Goal: Transaction & Acquisition: Obtain resource

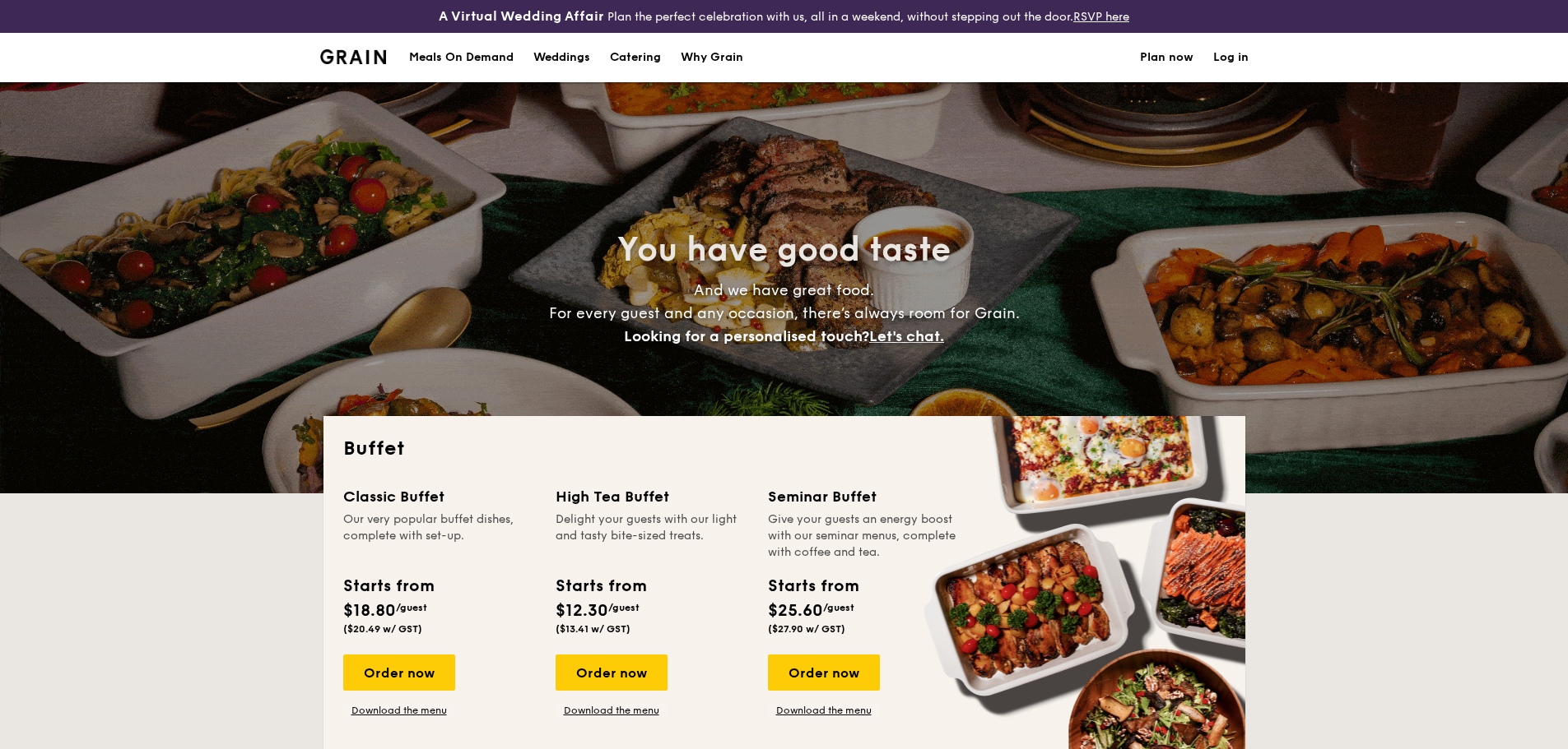
select select
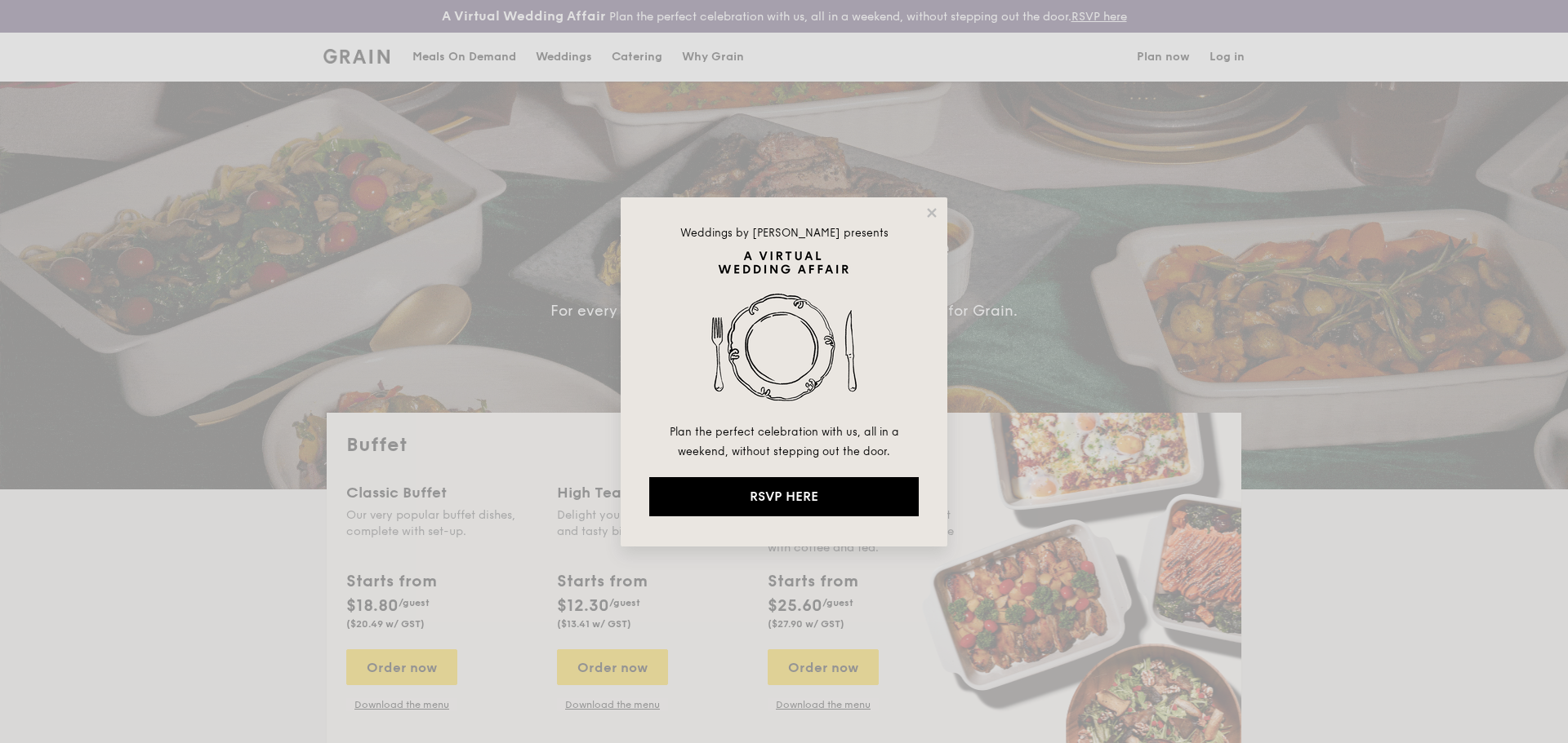
click at [946, 217] on div "Weddings by [PERSON_NAME] presents Plan the perfect celebration with us, all in…" at bounding box center [784, 372] width 327 height 349
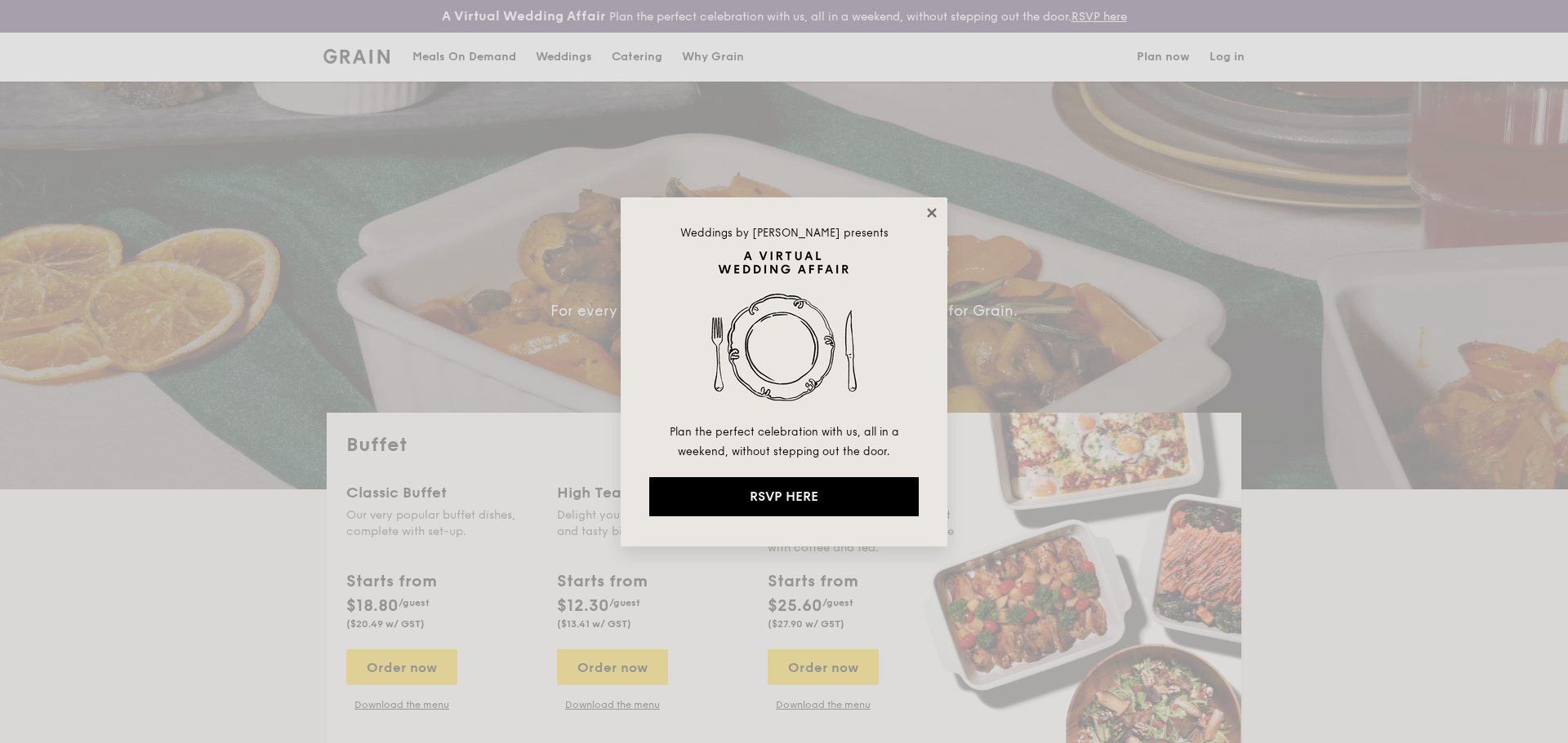
click at [934, 215] on icon at bounding box center [931, 213] width 9 height 9
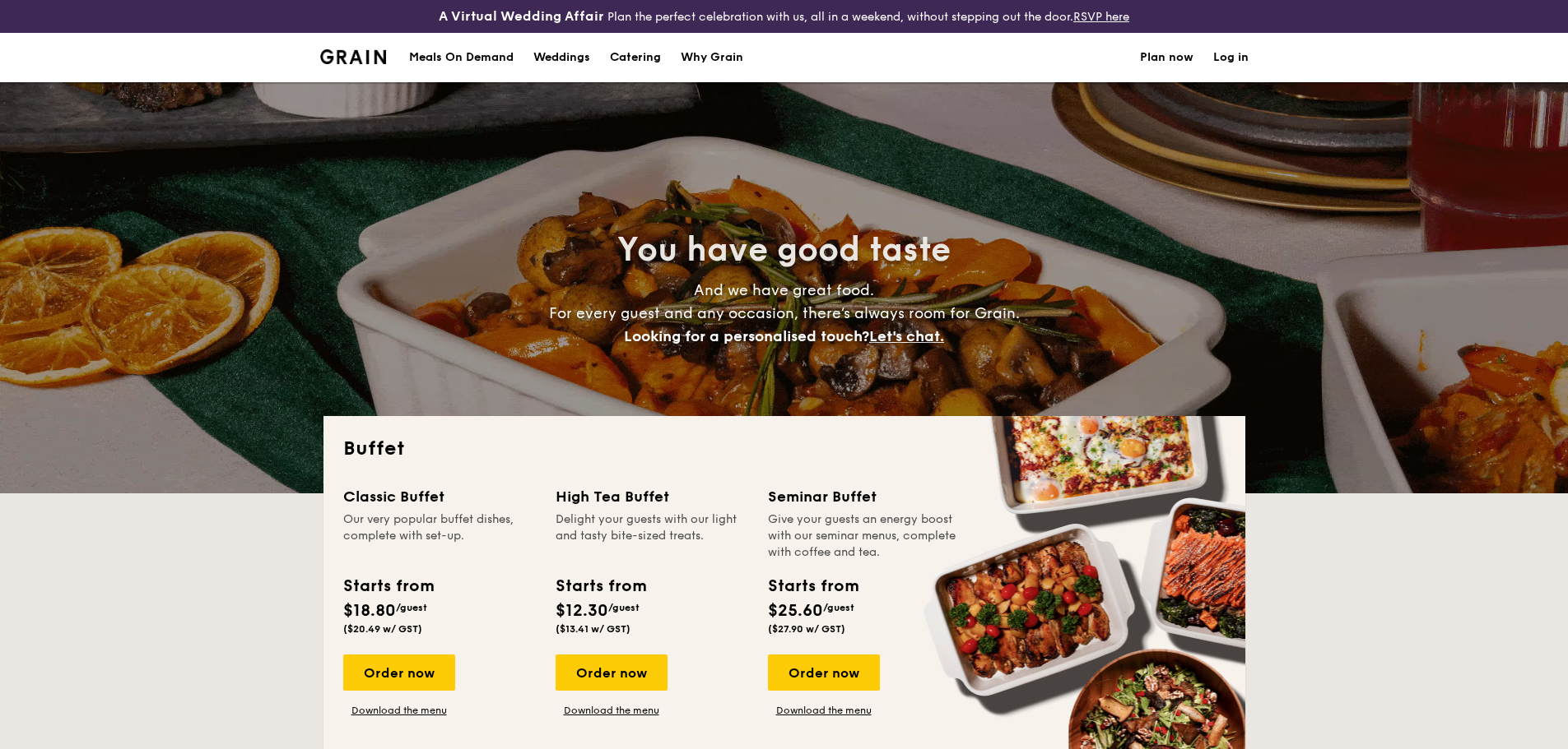
click at [648, 59] on h1 "Catering" at bounding box center [635, 57] width 51 height 49
click at [627, 60] on h1 "Catering" at bounding box center [635, 57] width 51 height 49
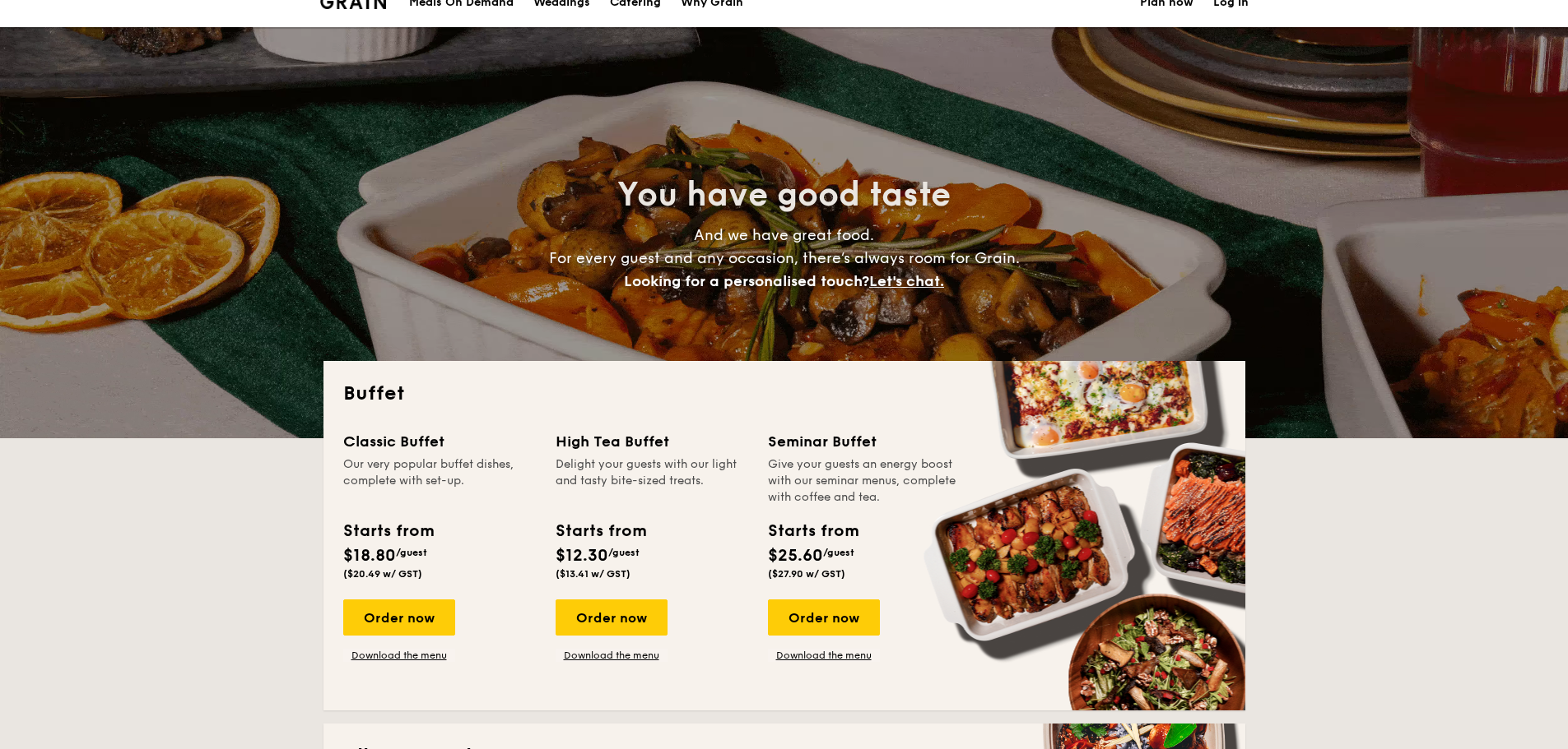
scroll to position [164, 0]
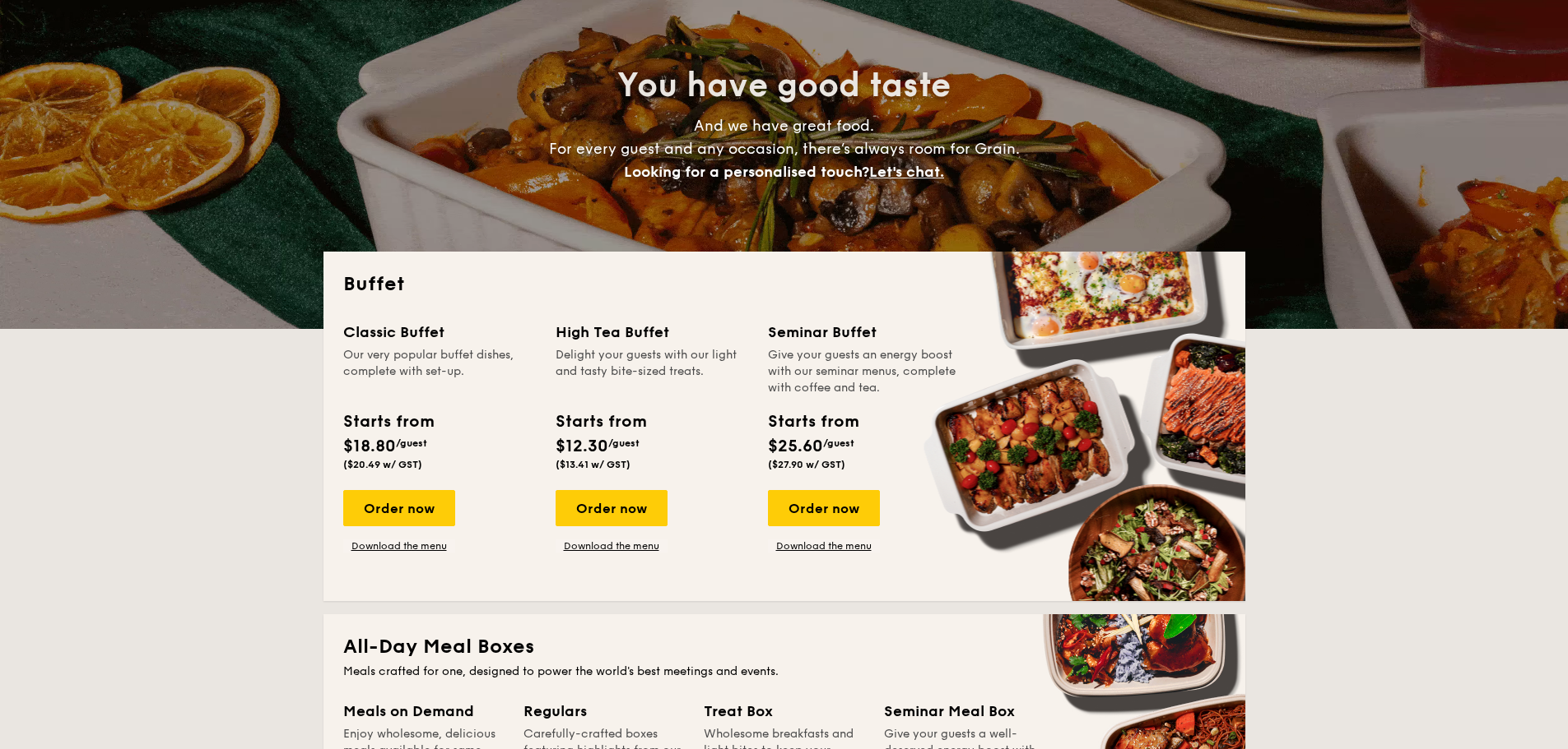
click at [401, 538] on div "Order now Download the menu" at bounding box center [399, 521] width 112 height 62
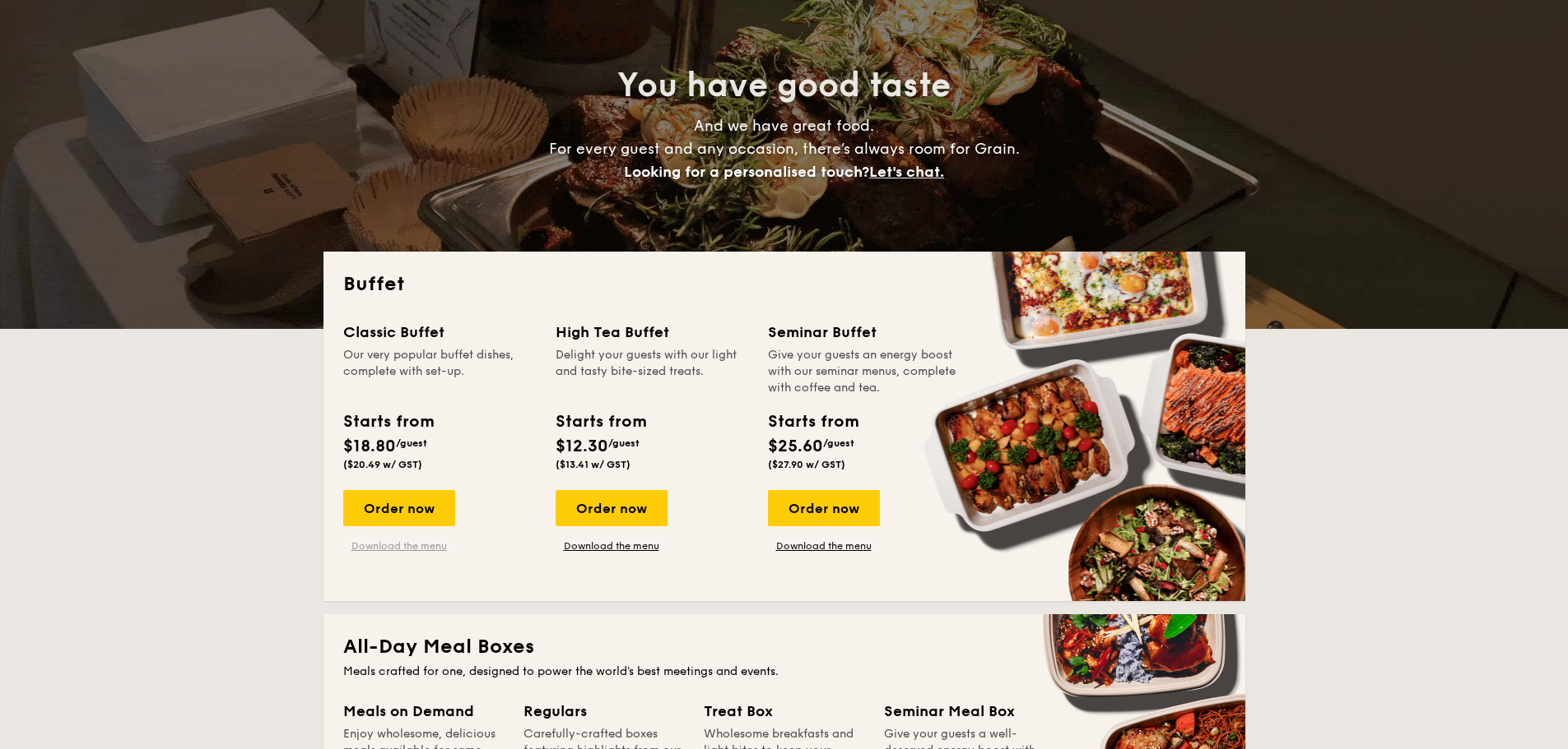
click at [415, 545] on link "Download the menu" at bounding box center [399, 546] width 112 height 13
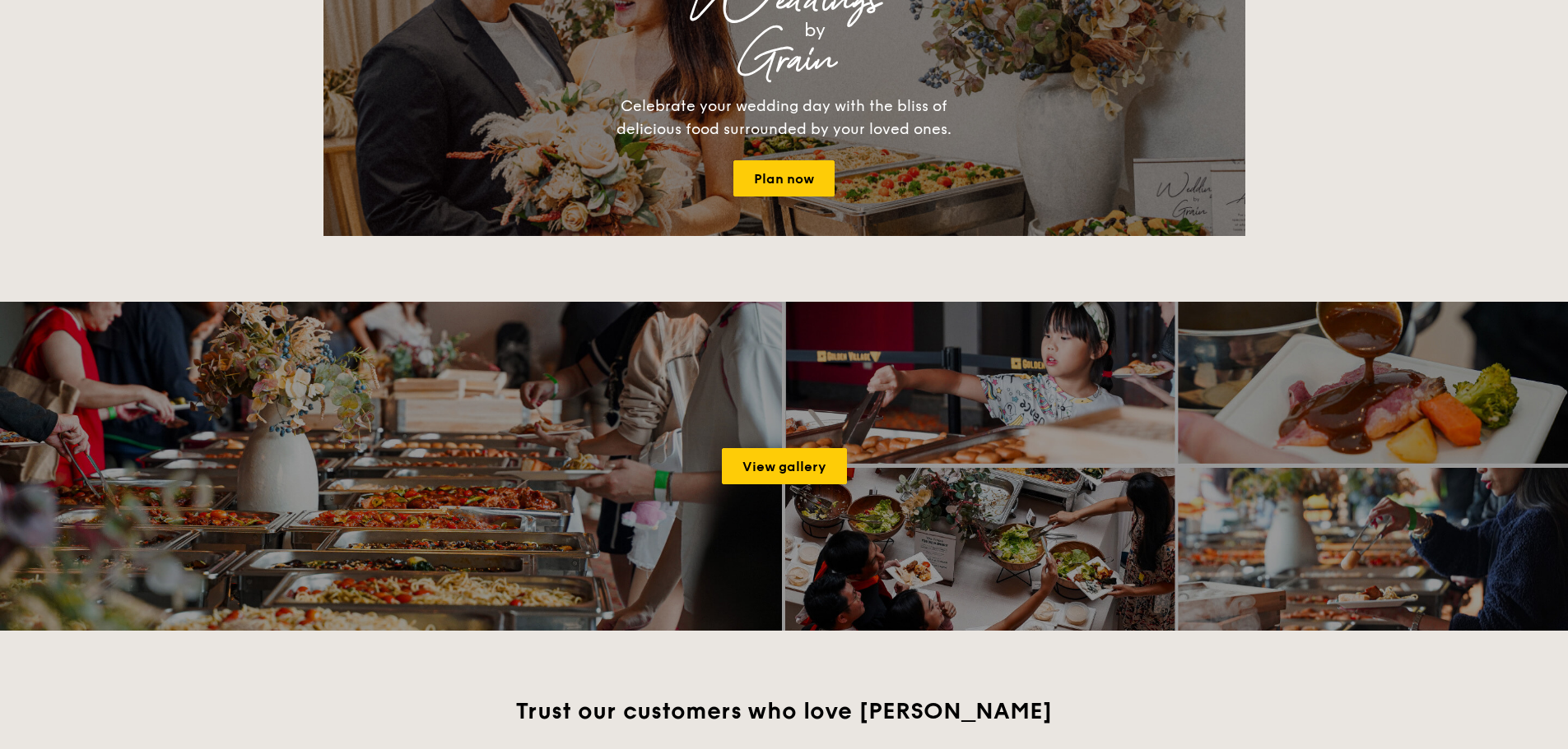
scroll to position [2139, 0]
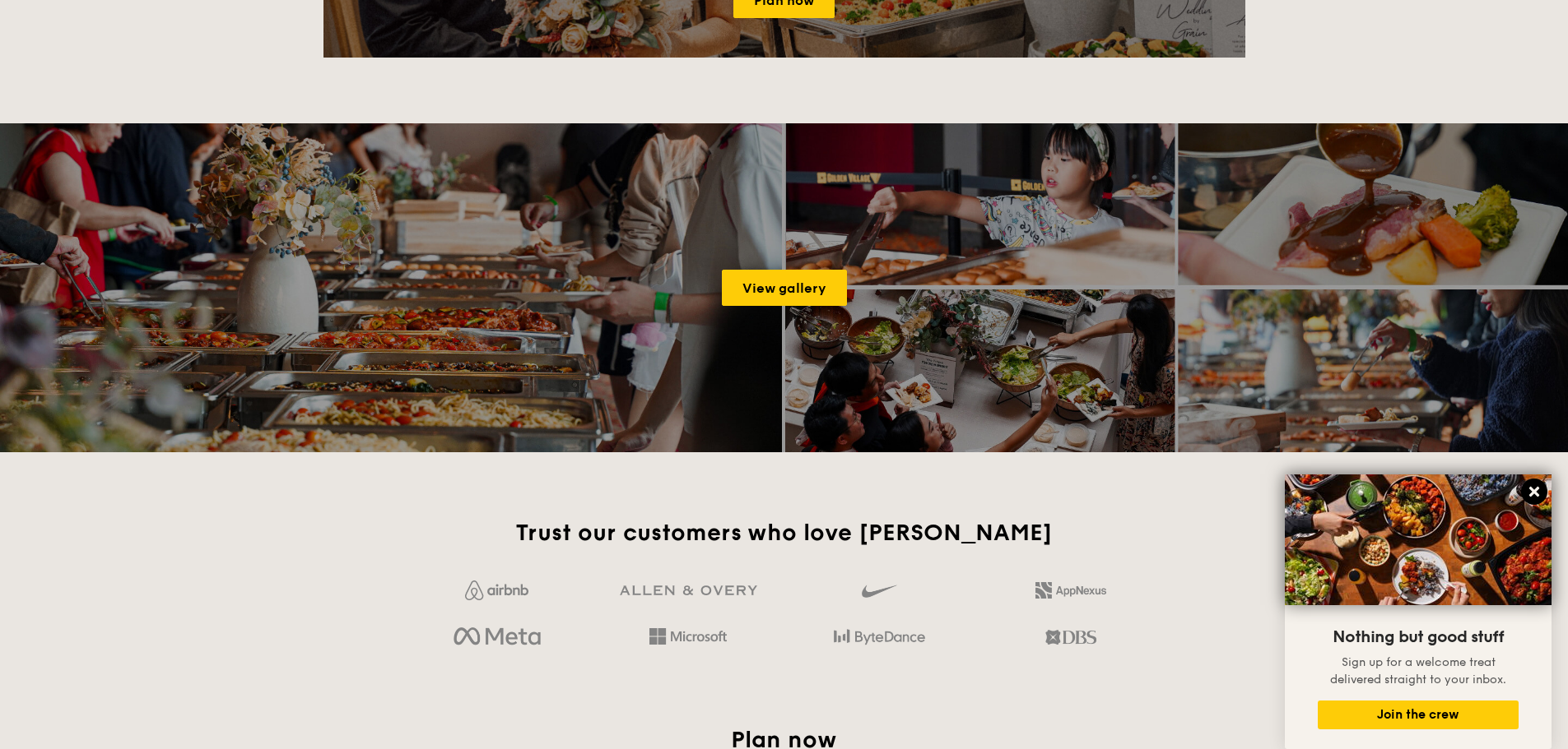
click at [1531, 488] on icon at bounding box center [1534, 492] width 15 height 15
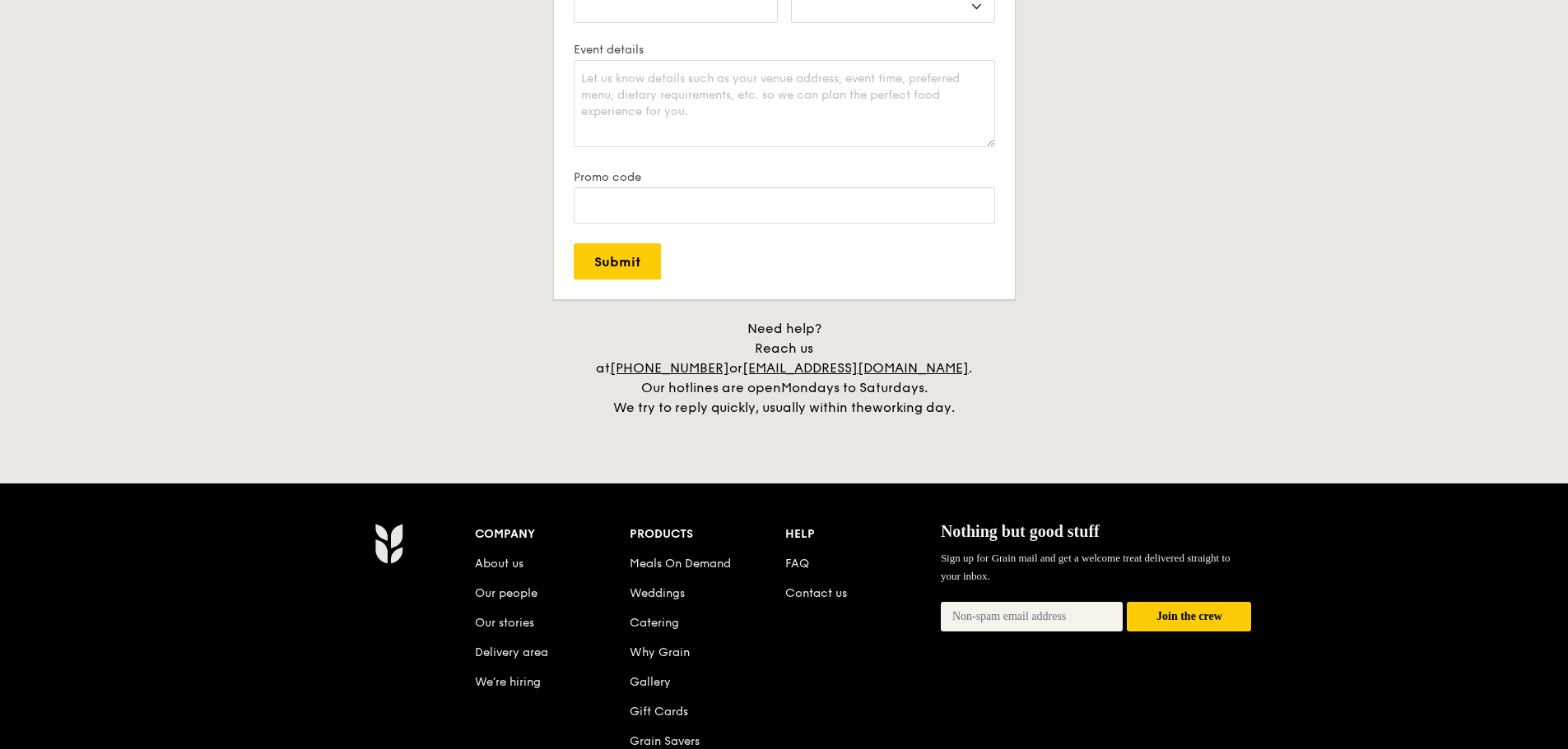
scroll to position [3411, 0]
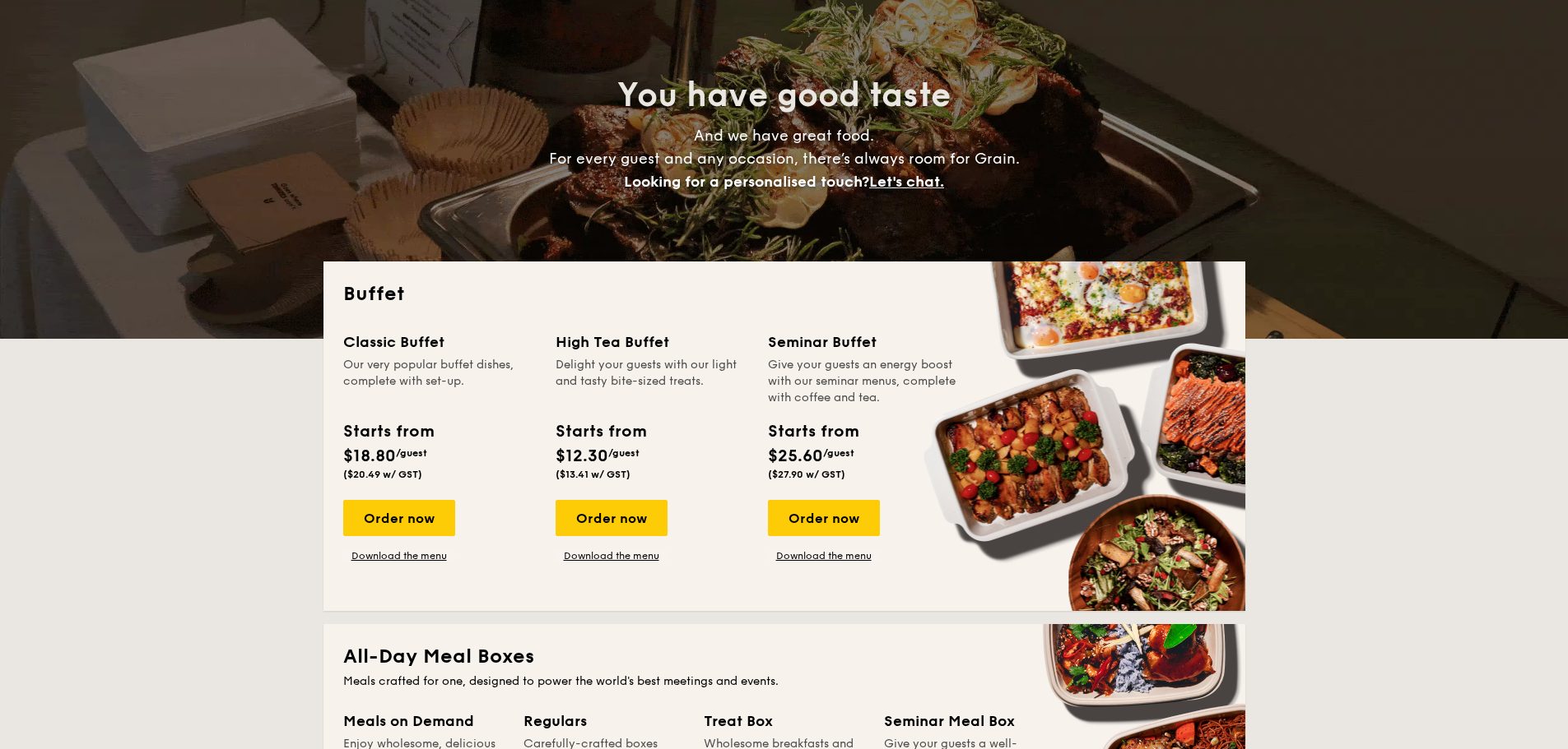
scroll to position [164, 0]
